Goal: Information Seeking & Learning: Learn about a topic

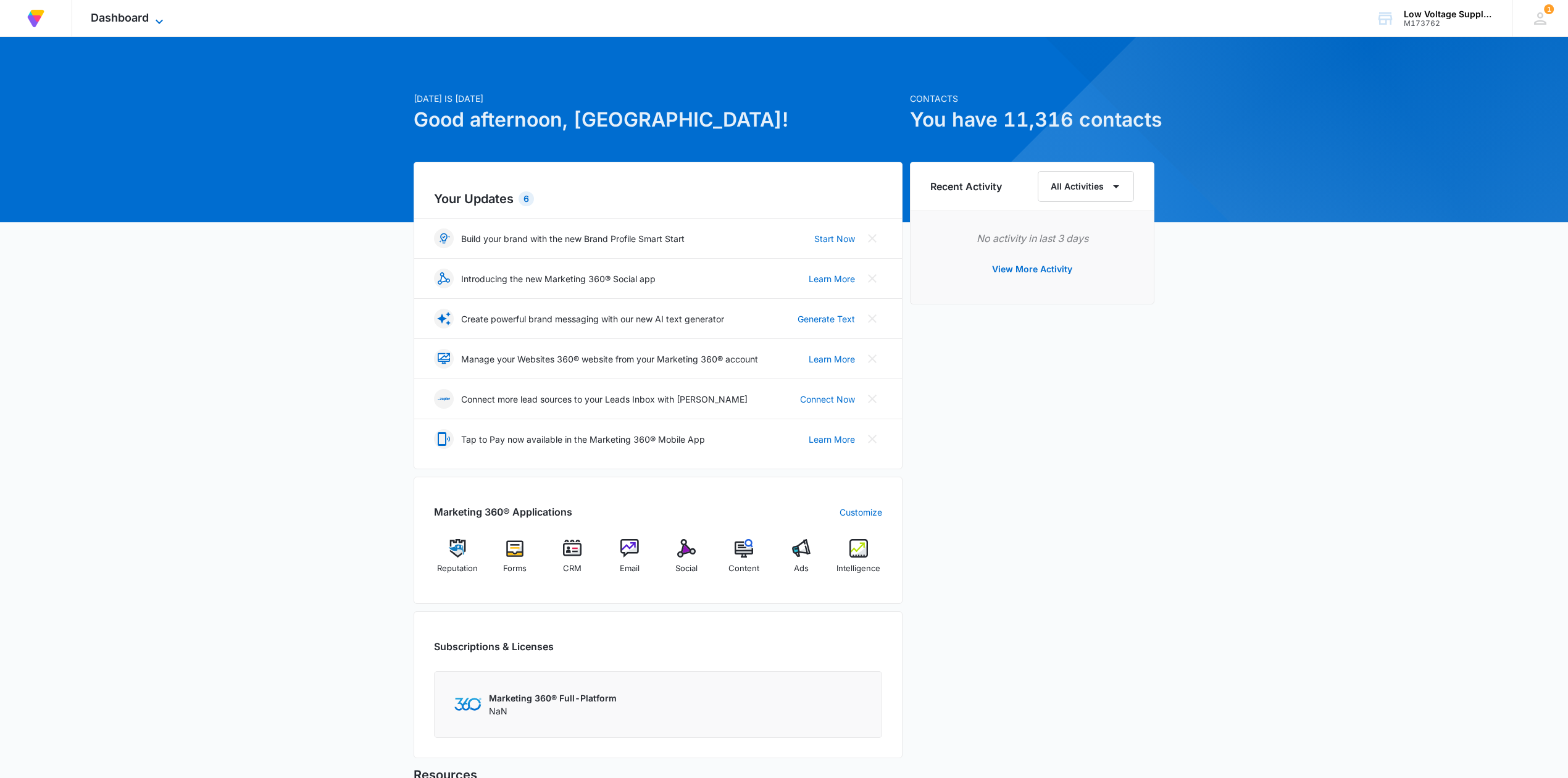
click at [120, 21] on span "Dashboard" at bounding box center [119, 17] width 58 height 13
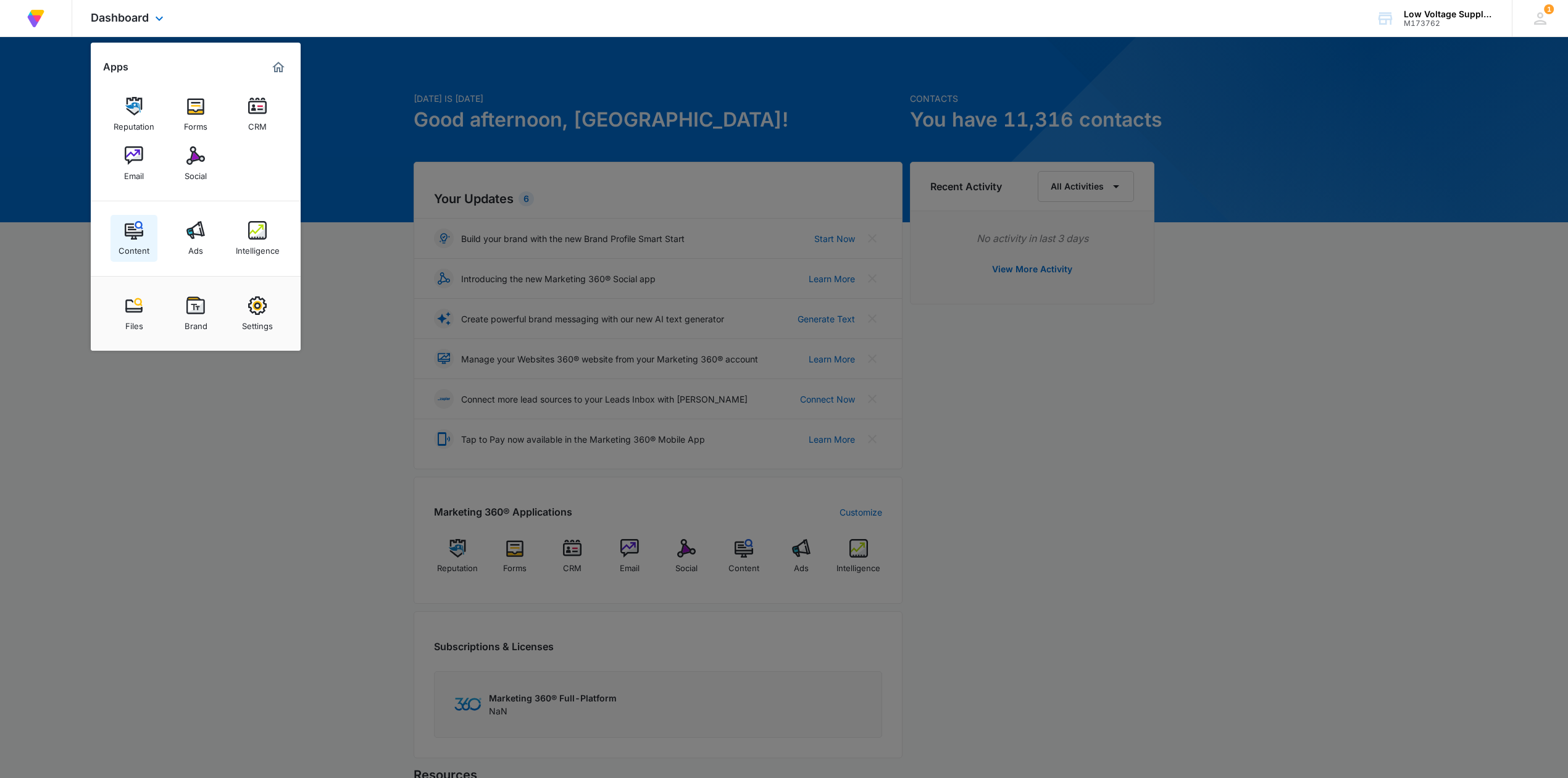
click at [138, 228] on img at bounding box center [134, 230] width 18 height 18
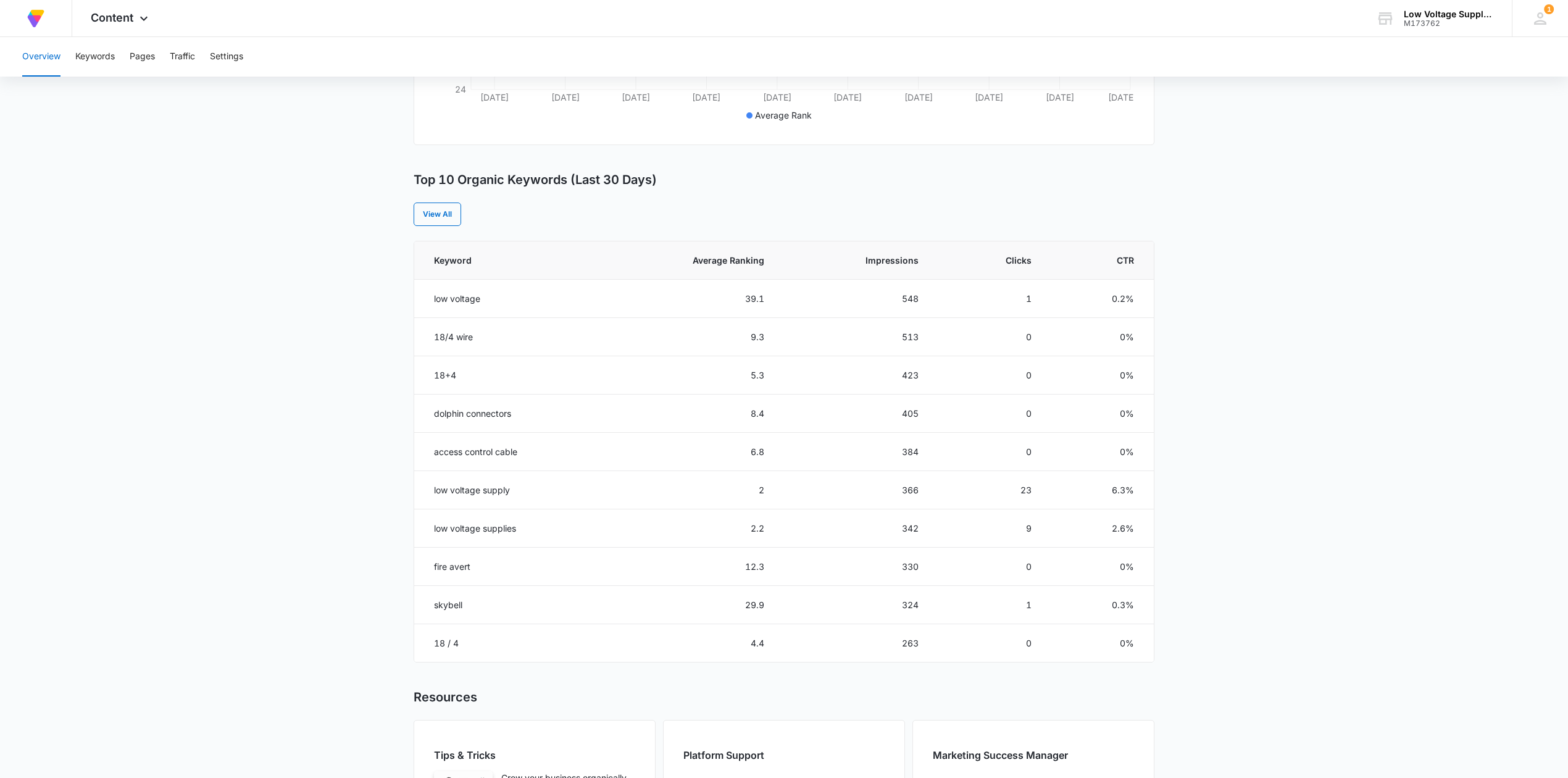
scroll to position [373, 0]
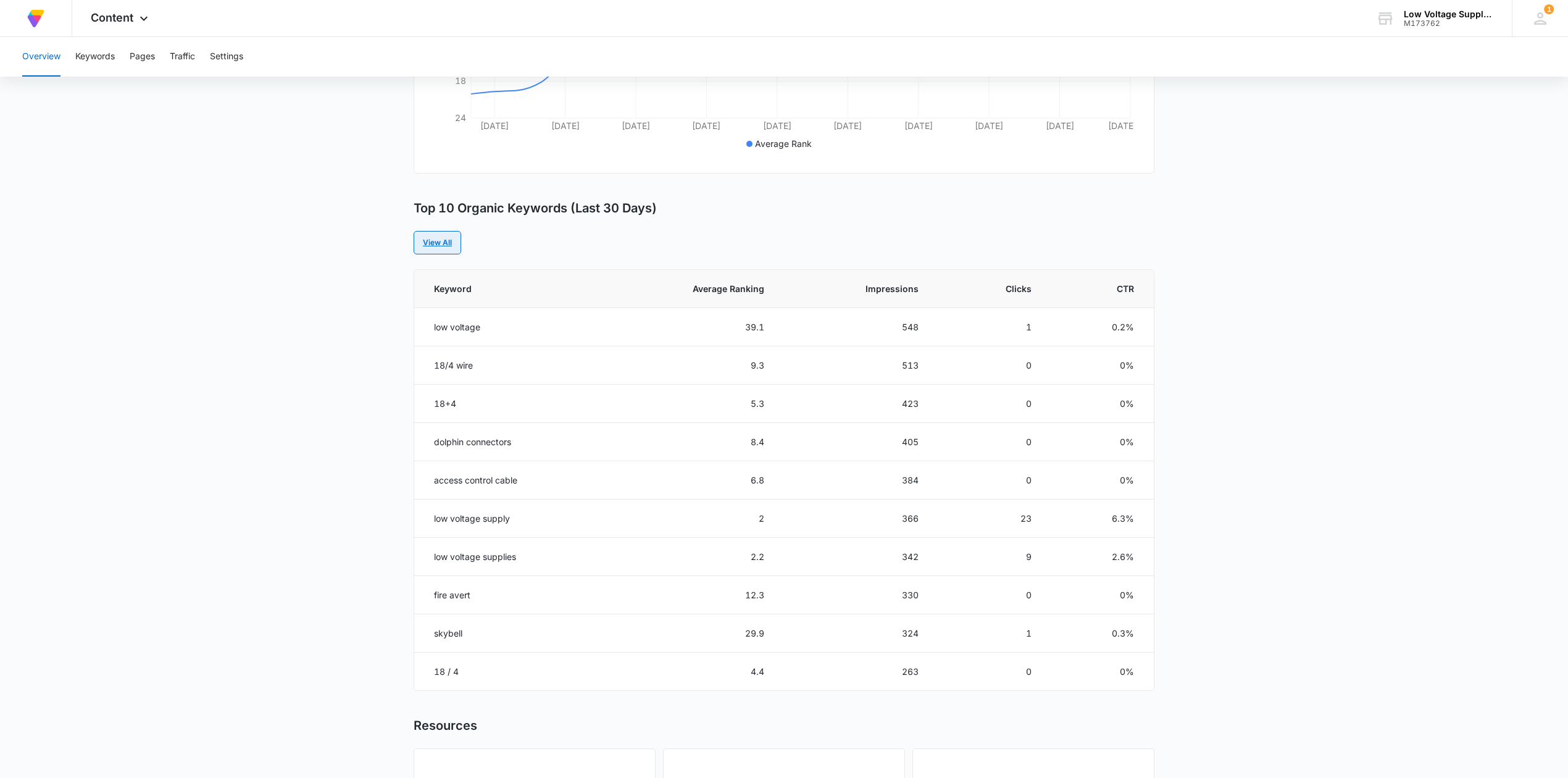
click at [443, 237] on link "View All" at bounding box center [437, 242] width 48 height 24
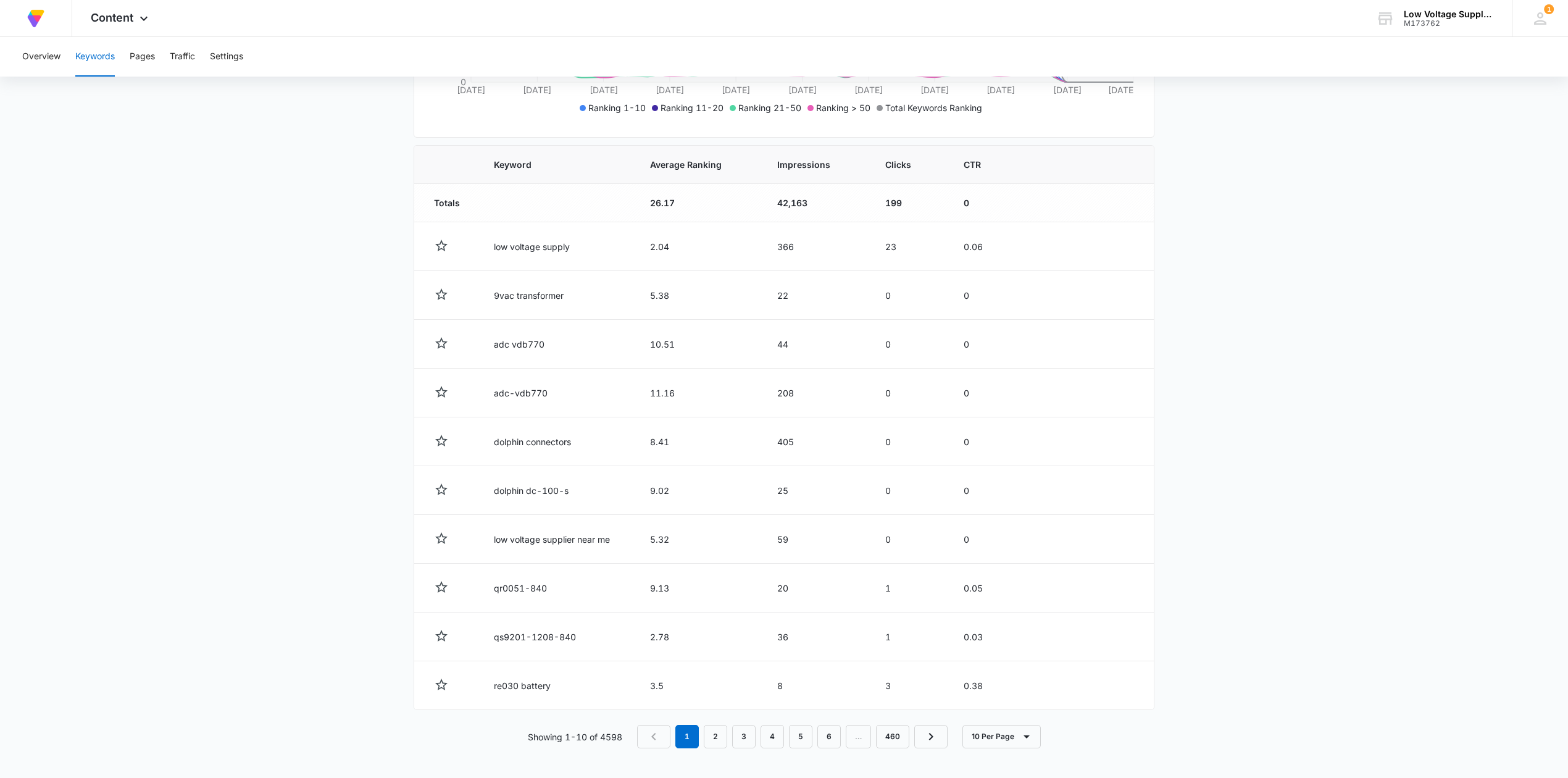
scroll to position [367, 0]
click at [1018, 738] on button "10 Per Page" at bounding box center [1001, 736] width 78 height 24
click at [1028, 704] on div "100 Per Page" at bounding box center [1007, 703] width 54 height 9
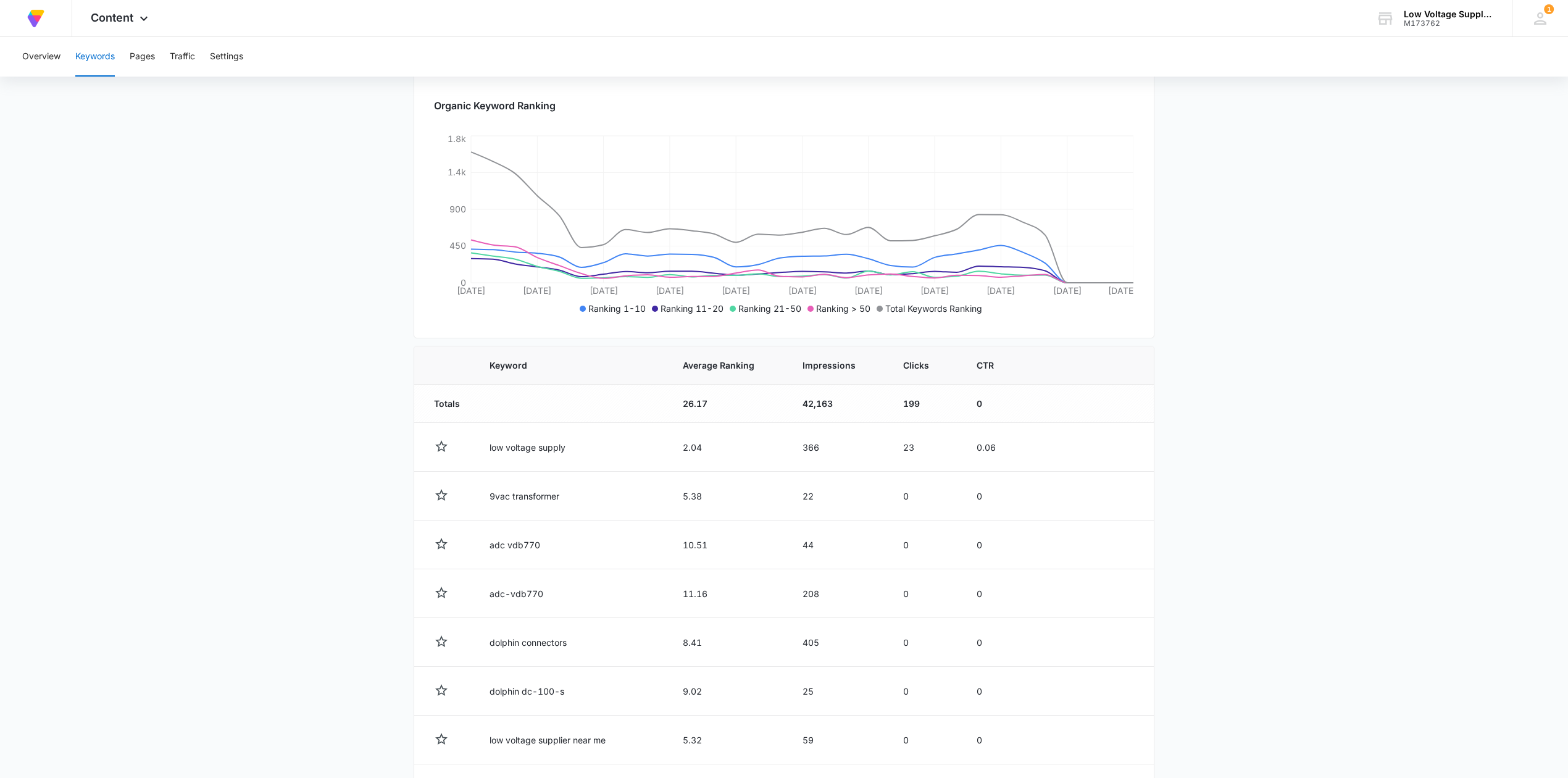
scroll to position [0, 0]
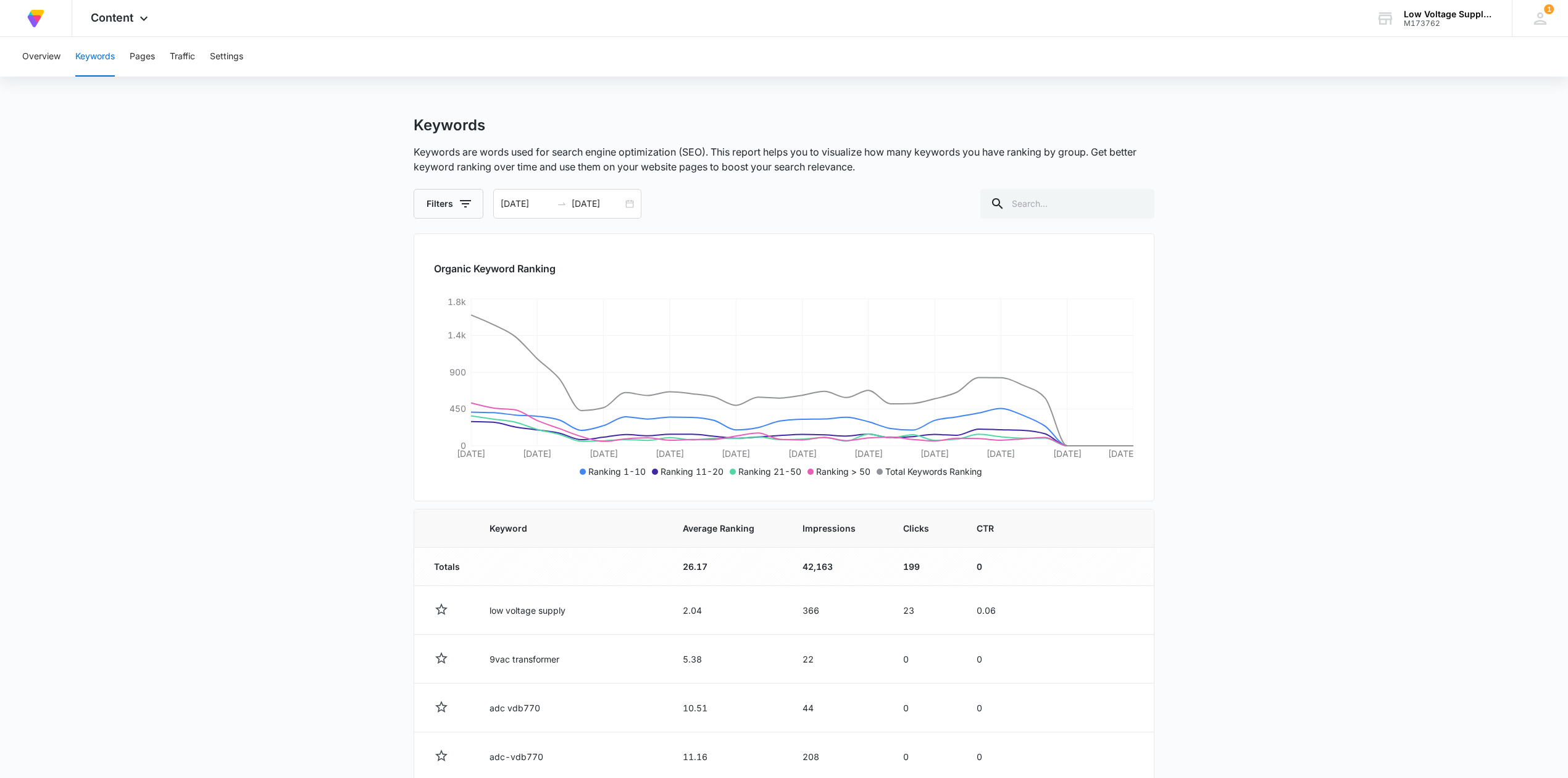
drag, startPoint x: 129, startPoint y: 648, endPoint x: 252, endPoint y: 173, distance: 490.7
drag, startPoint x: 32, startPoint y: 290, endPoint x: 322, endPoint y: 227, distance: 296.8
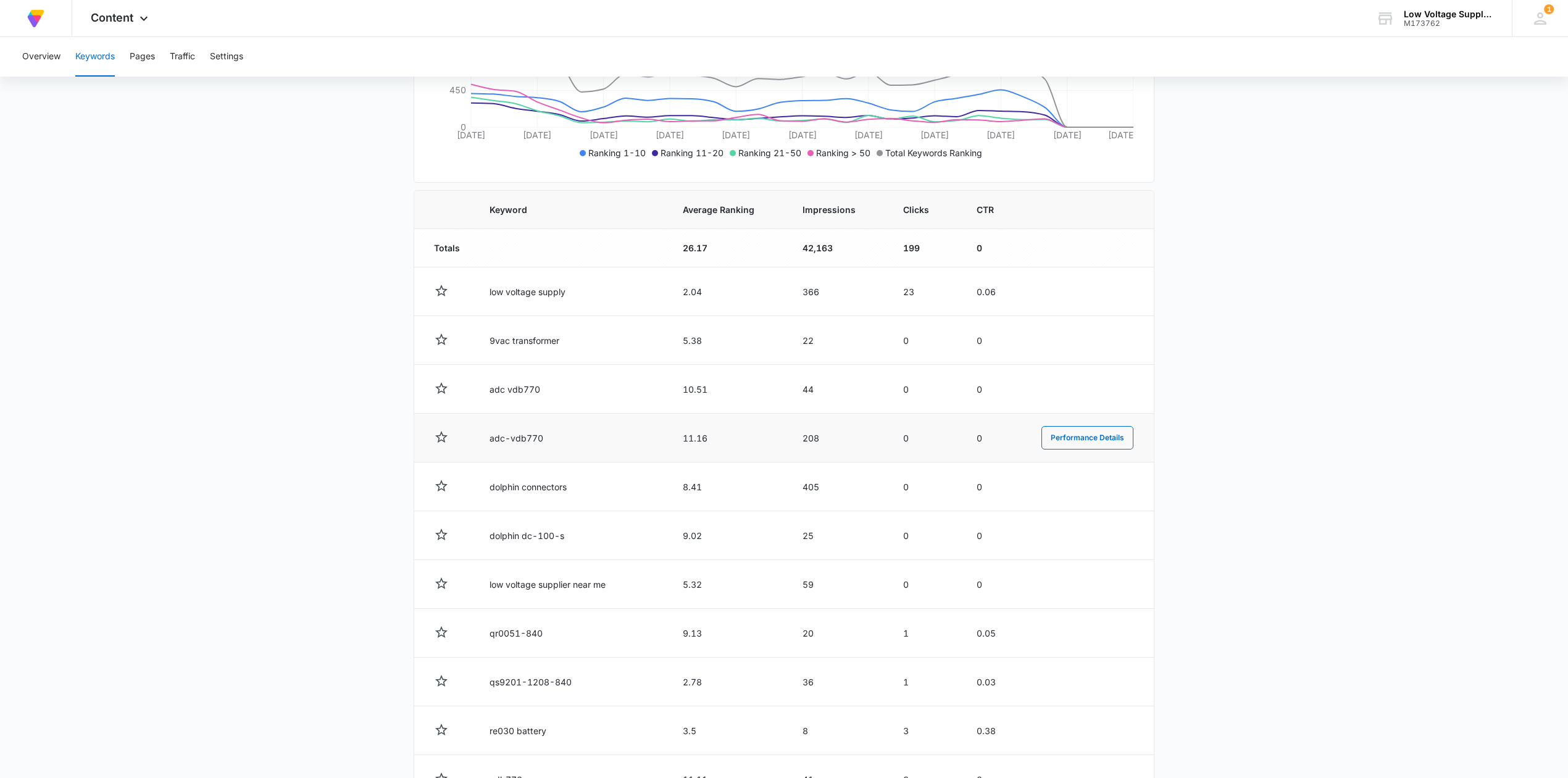
scroll to position [329, 0]
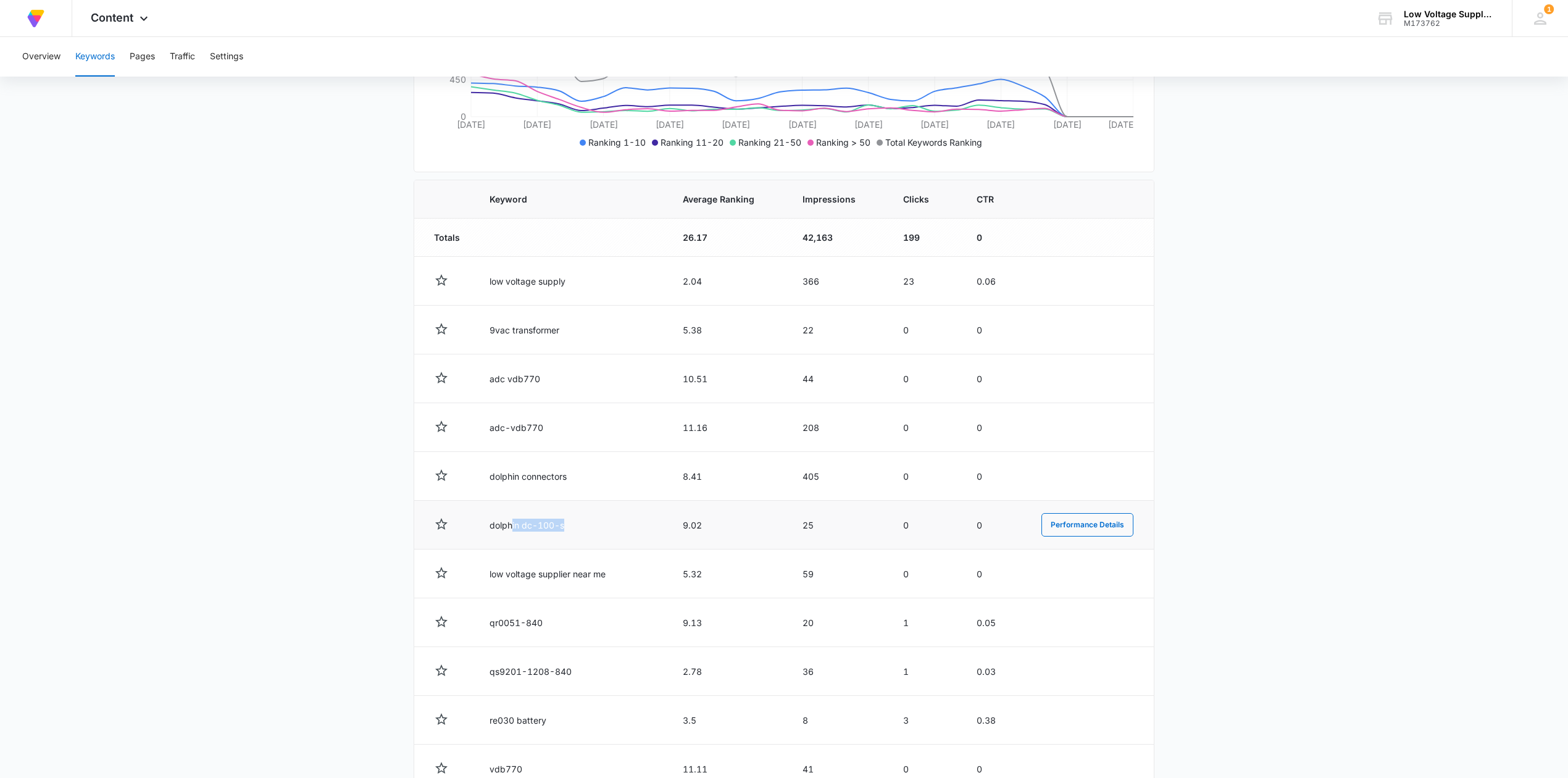
drag, startPoint x: 566, startPoint y: 528, endPoint x: 512, endPoint y: 527, distance: 54.0
click at [512, 527] on td "dolphin dc-100-s" at bounding box center [571, 525] width 193 height 49
click at [486, 526] on td "dolphin dc-100-s" at bounding box center [571, 525] width 193 height 49
click at [1067, 568] on button "Performance Details" at bounding box center [1087, 573] width 92 height 24
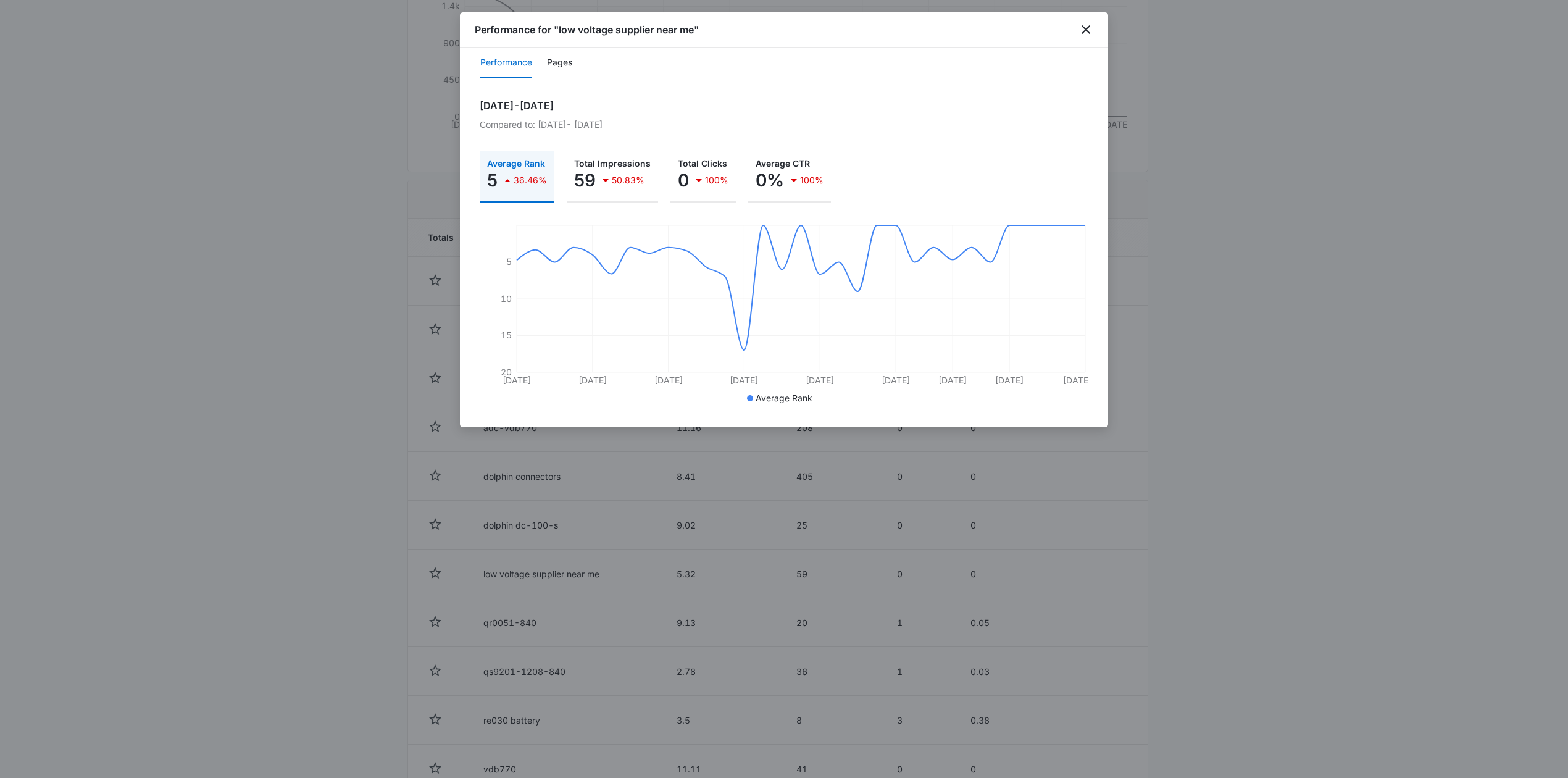
click at [543, 55] on div "Performance Pages" at bounding box center [784, 63] width 648 height 31
click at [552, 57] on div "Performance Pages" at bounding box center [784, 63] width 648 height 31
click at [557, 58] on button "Pages" at bounding box center [559, 63] width 25 height 30
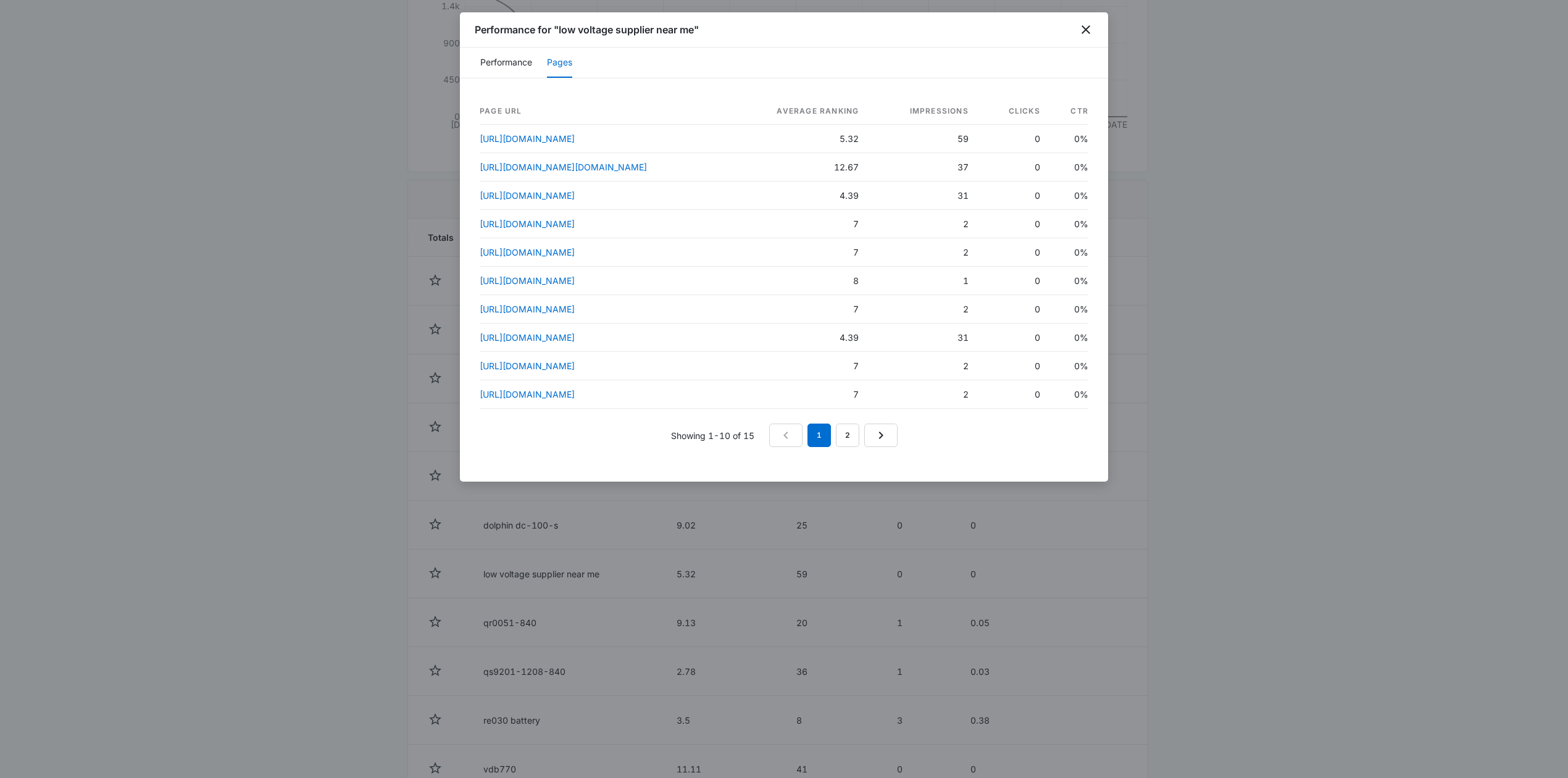
click at [1344, 438] on div at bounding box center [784, 389] width 1568 height 778
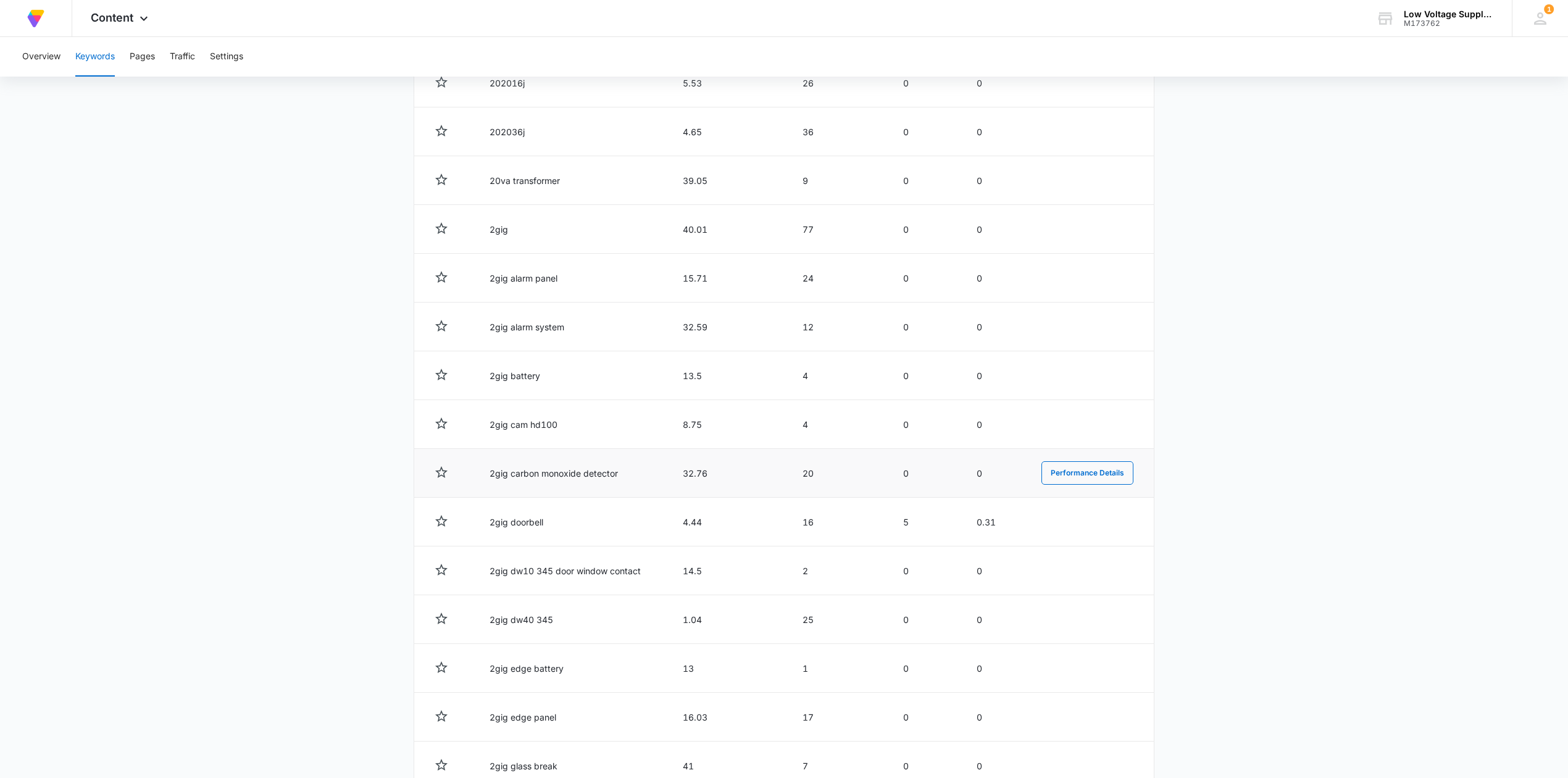
scroll to position [1975, 0]
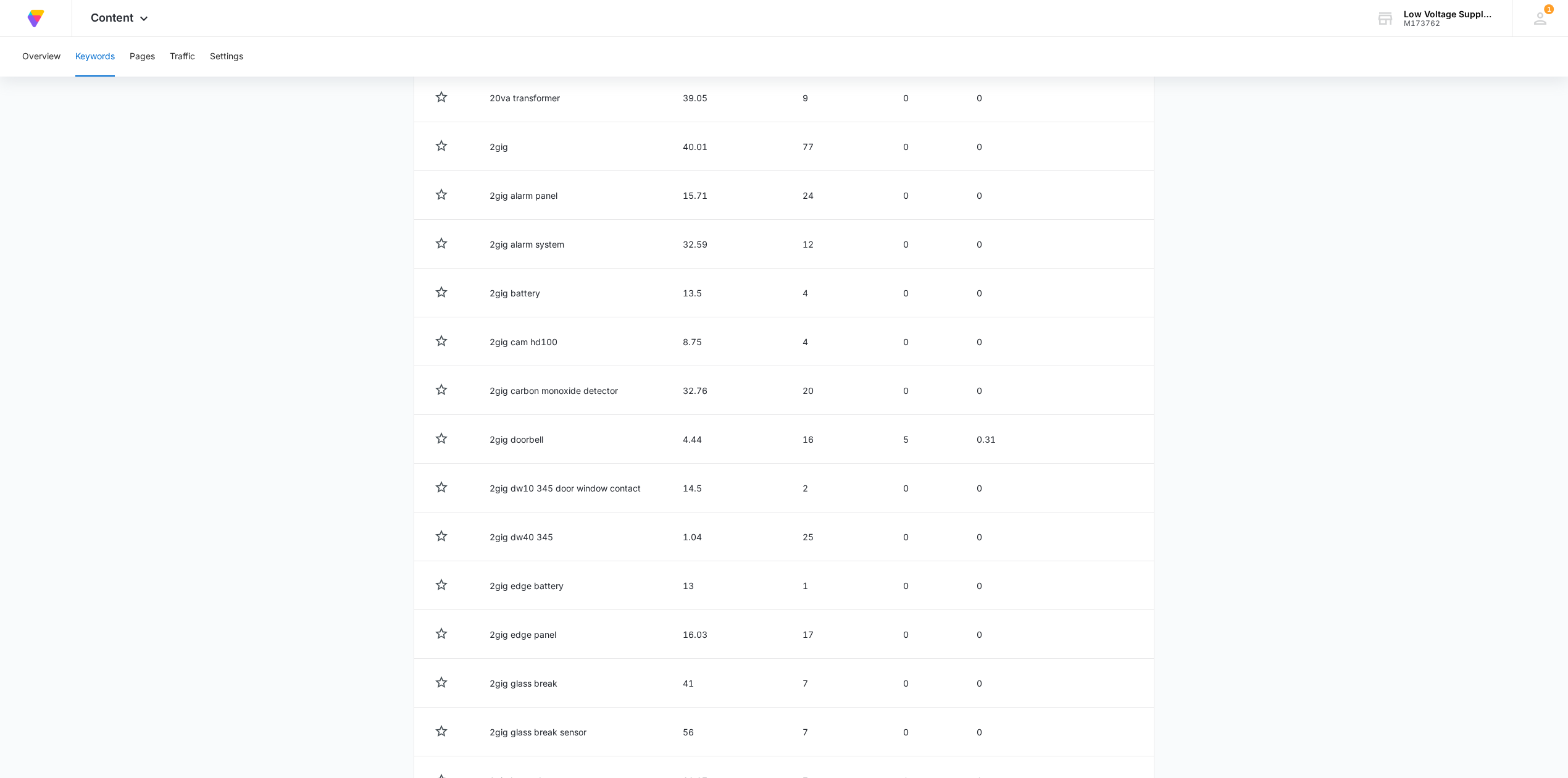
drag, startPoint x: 219, startPoint y: 228, endPoint x: 201, endPoint y: 234, distance: 19.0
